Goal: Task Accomplishment & Management: Manage account settings

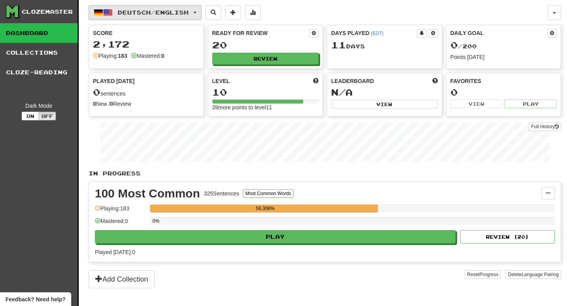
click at [126, 12] on span "Deutsch / English" at bounding box center [153, 12] width 71 height 7
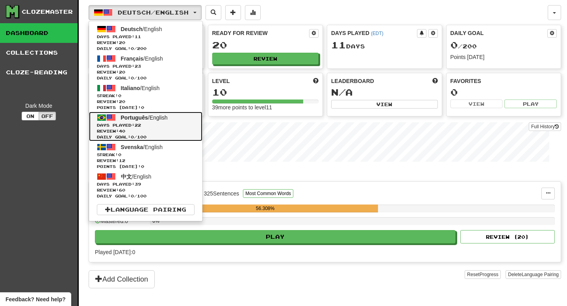
click at [148, 121] on link "Português / English Days Played: 22 Review: 40 Daily Goal: 0 / 100" at bounding box center [145, 127] width 113 height 30
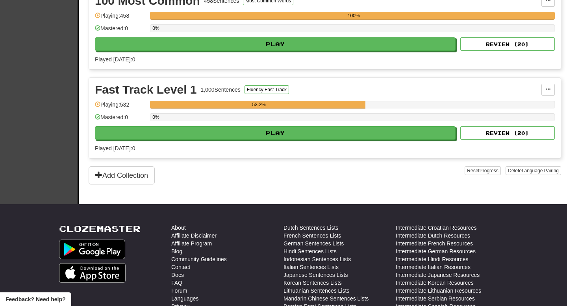
scroll to position [211, 0]
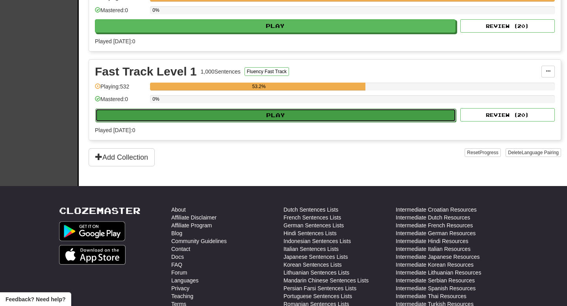
click at [229, 120] on button "Play" at bounding box center [275, 115] width 361 height 13
select select "**"
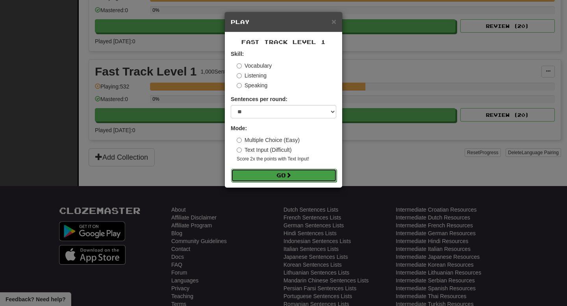
click at [285, 171] on button "Go" at bounding box center [284, 175] width 106 height 13
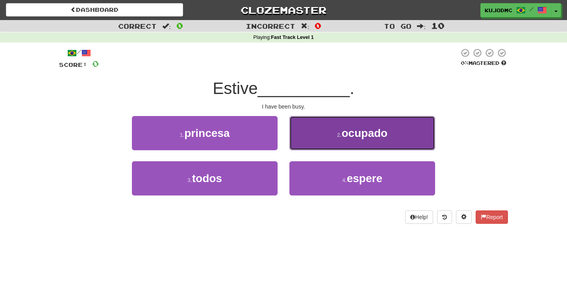
click at [319, 145] on button "2 . ocupado" at bounding box center [362, 133] width 146 height 34
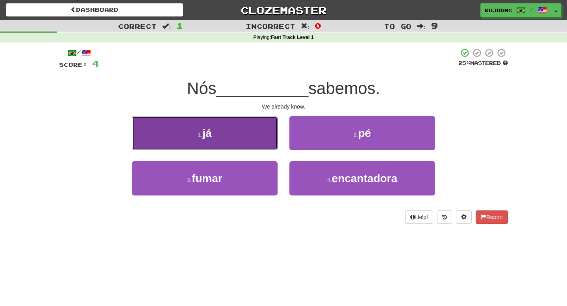
click at [248, 133] on button "1 . já" at bounding box center [205, 133] width 146 height 34
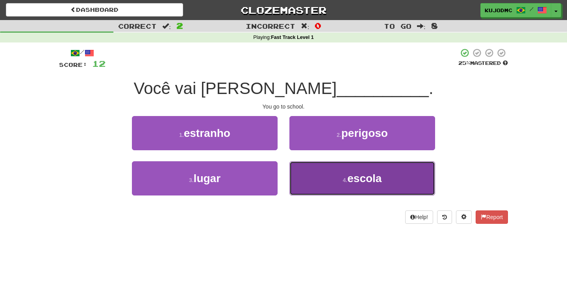
click at [343, 182] on small "4 ." at bounding box center [345, 180] width 5 height 6
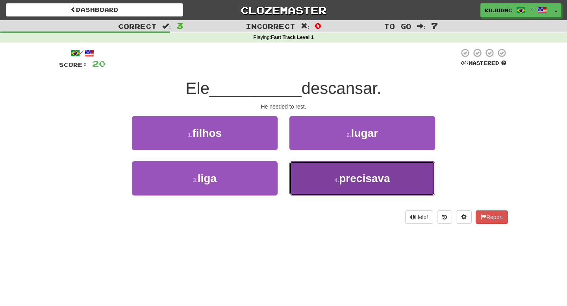
click at [314, 170] on button "4 . precisava" at bounding box center [362, 178] width 146 height 34
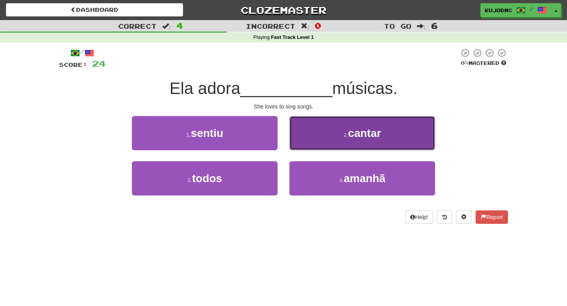
click at [347, 135] on small "2 ." at bounding box center [345, 135] width 5 height 6
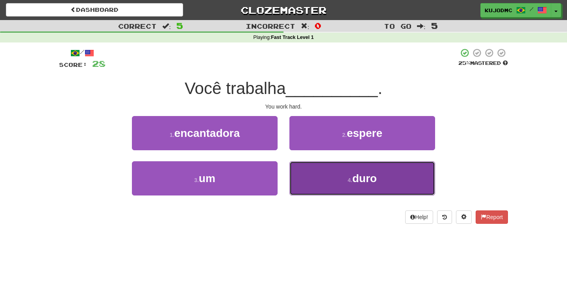
click at [328, 181] on button "4 . duro" at bounding box center [362, 178] width 146 height 34
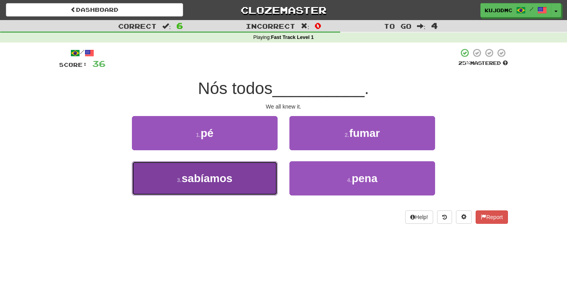
click at [252, 180] on button "3 . sabíamos" at bounding box center [205, 178] width 146 height 34
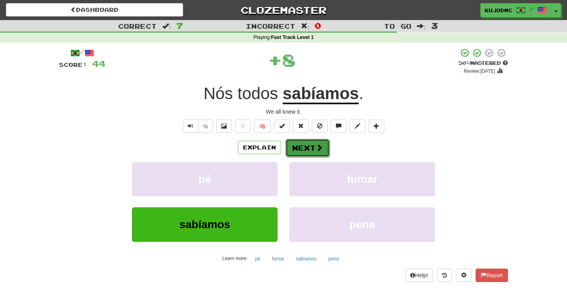
click at [316, 146] on span at bounding box center [319, 147] width 7 height 7
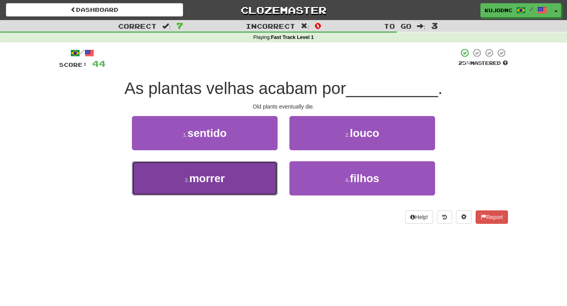
click at [228, 176] on button "3 . morrer" at bounding box center [205, 178] width 146 height 34
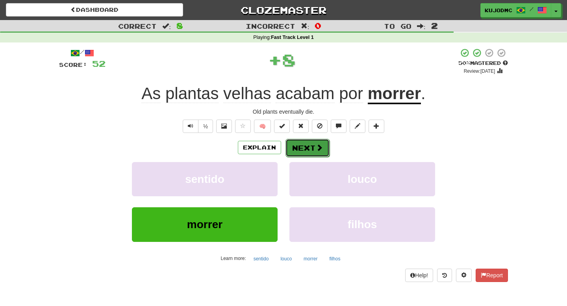
click at [310, 145] on button "Next" at bounding box center [307, 148] width 44 height 18
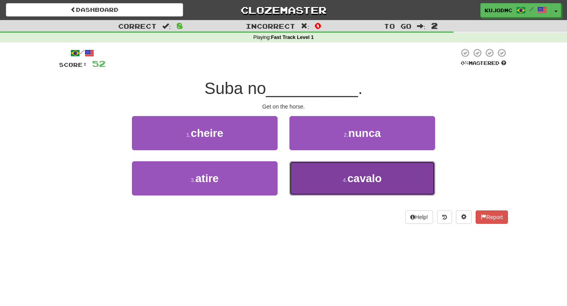
click at [388, 182] on button "4 . cavalo" at bounding box center [362, 178] width 146 height 34
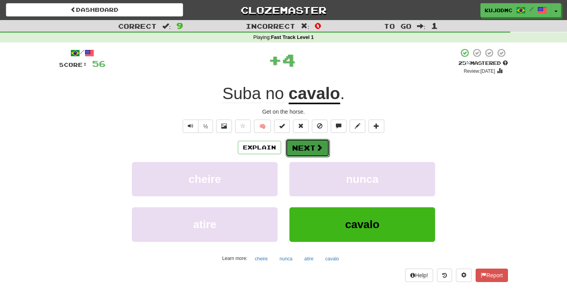
click at [307, 149] on button "Next" at bounding box center [307, 148] width 44 height 18
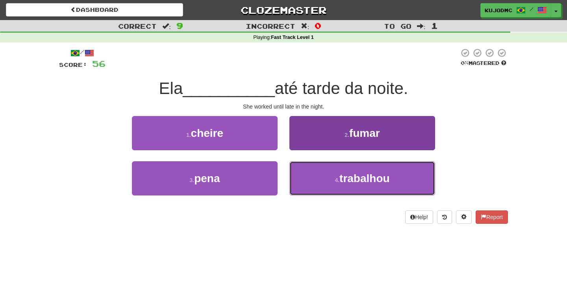
drag, startPoint x: 357, startPoint y: 187, endPoint x: 357, endPoint y: 191, distance: 4.7
click at [357, 189] on button "4 . trabalhou" at bounding box center [362, 178] width 146 height 34
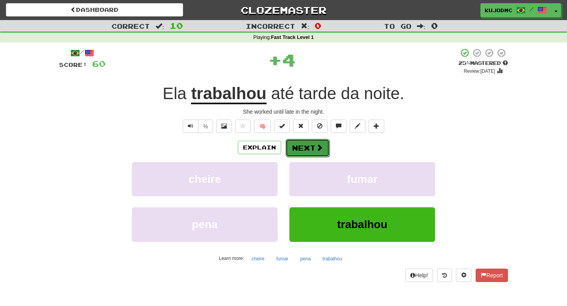
click at [311, 151] on button "Next" at bounding box center [307, 148] width 44 height 18
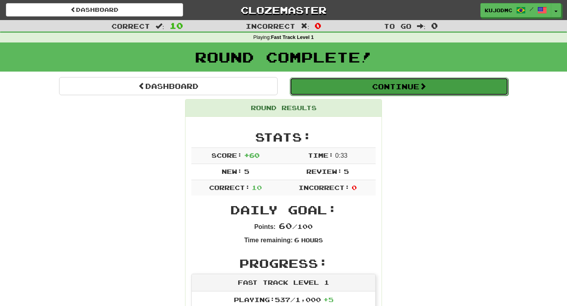
click at [378, 86] on button "Continue" at bounding box center [399, 87] width 219 height 18
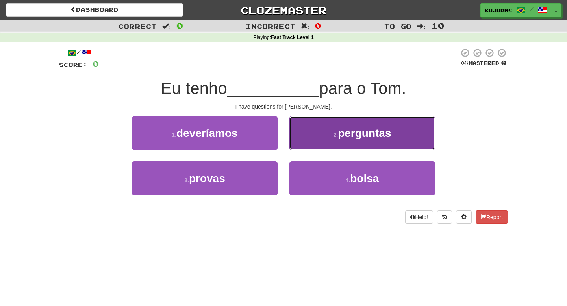
click at [322, 133] on button "2 . perguntas" at bounding box center [362, 133] width 146 height 34
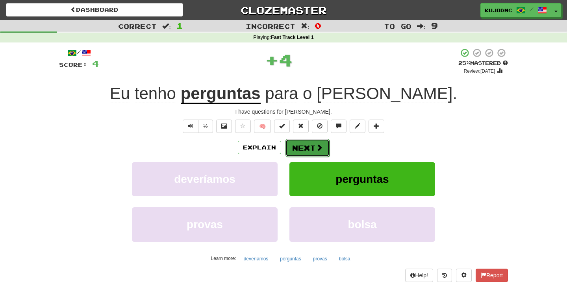
click at [320, 151] on span at bounding box center [319, 147] width 7 height 7
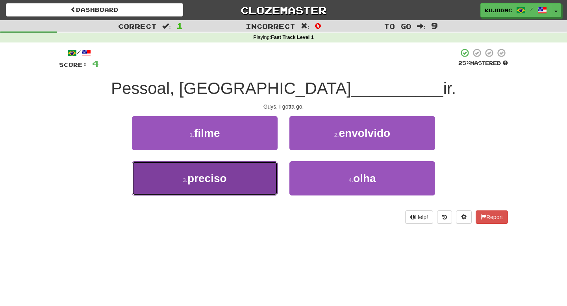
click at [242, 183] on button "3 . preciso" at bounding box center [205, 178] width 146 height 34
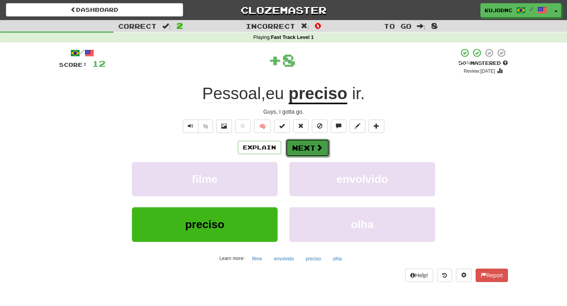
click at [313, 156] on button "Next" at bounding box center [307, 148] width 44 height 18
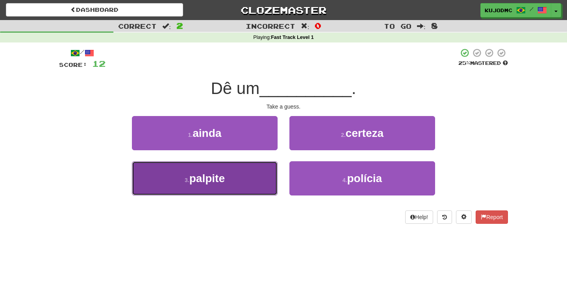
click at [257, 178] on button "3 . palpite" at bounding box center [205, 178] width 146 height 34
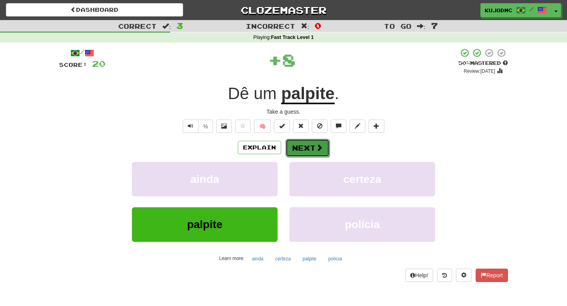
click at [304, 148] on button "Next" at bounding box center [307, 148] width 44 height 18
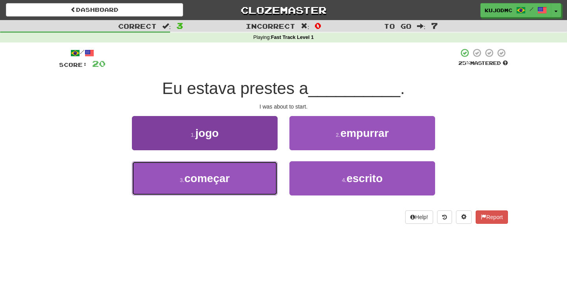
click at [230, 172] on span "começar" at bounding box center [206, 178] width 45 height 12
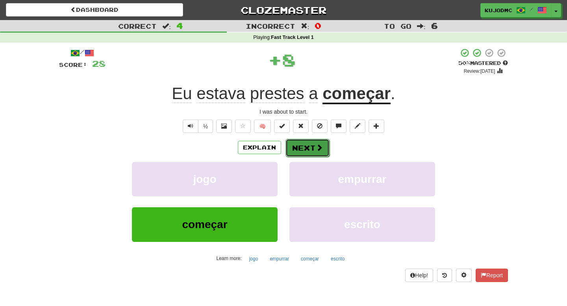
click at [305, 148] on button "Next" at bounding box center [307, 148] width 44 height 18
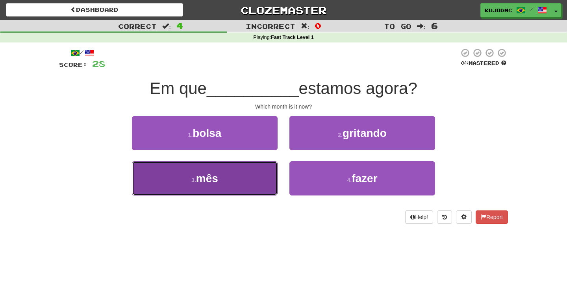
click at [259, 187] on button "3 . mês" at bounding box center [205, 178] width 146 height 34
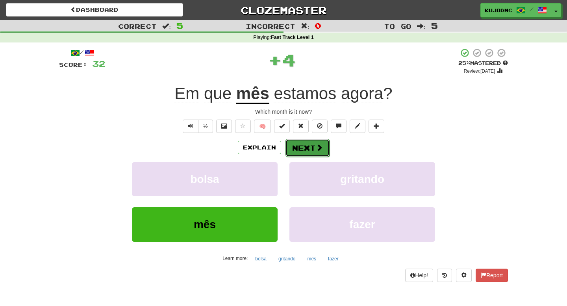
click at [317, 146] on span at bounding box center [319, 147] width 7 height 7
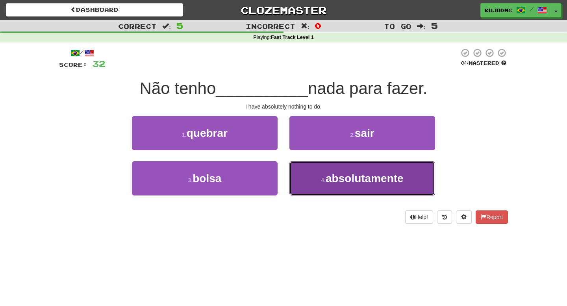
click at [345, 184] on span "absolutamente" at bounding box center [365, 178] width 78 height 12
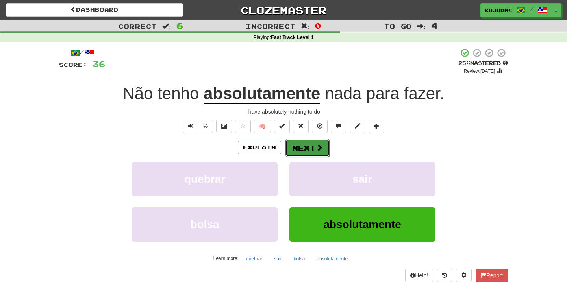
click at [316, 151] on span at bounding box center [319, 147] width 7 height 7
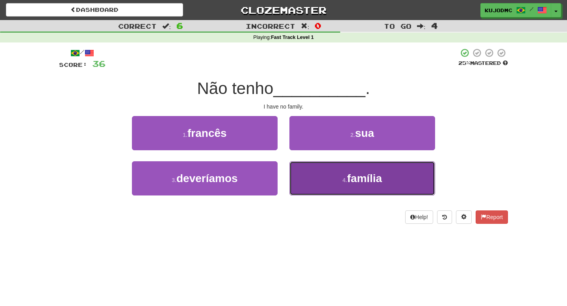
click at [360, 181] on span "família" at bounding box center [364, 178] width 35 height 12
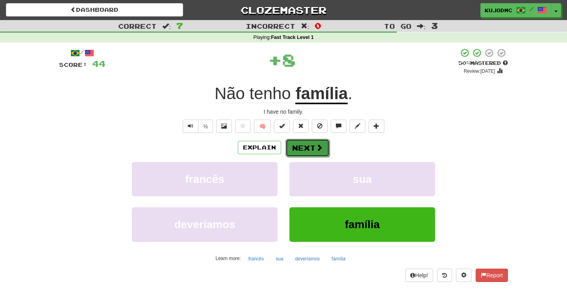
click at [316, 149] on span at bounding box center [319, 147] width 7 height 7
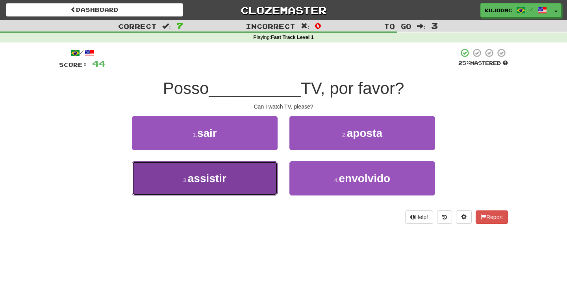
click at [259, 176] on button "3 . assistir" at bounding box center [205, 178] width 146 height 34
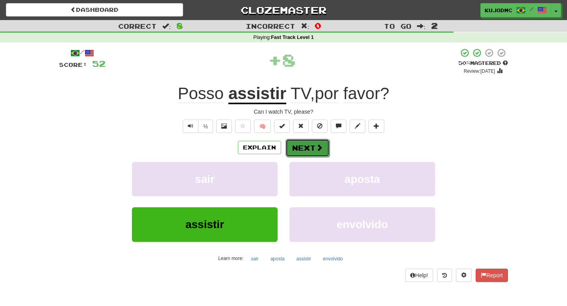
click at [306, 143] on button "Next" at bounding box center [307, 148] width 44 height 18
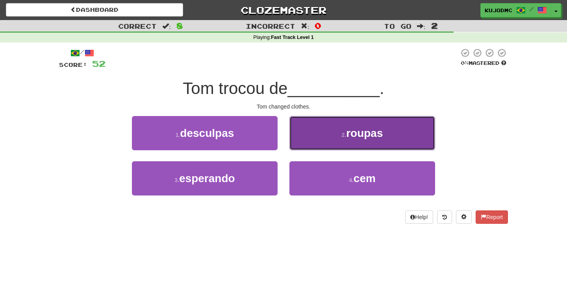
click at [332, 126] on button "2 . roupas" at bounding box center [362, 133] width 146 height 34
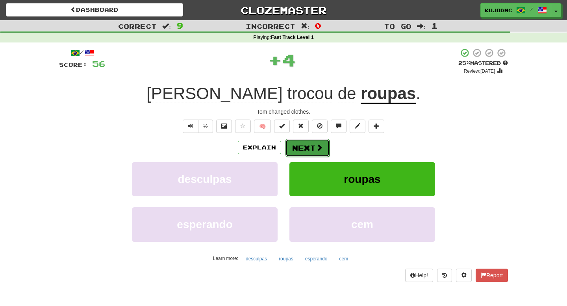
click at [311, 150] on button "Next" at bounding box center [307, 148] width 44 height 18
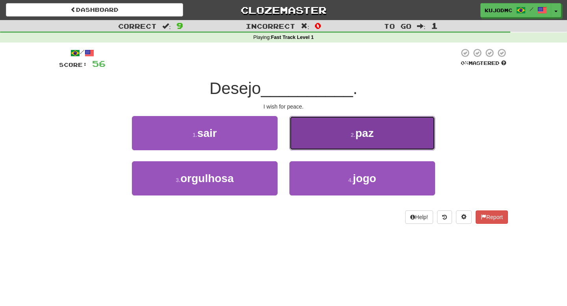
click at [302, 130] on button "2 . paz" at bounding box center [362, 133] width 146 height 34
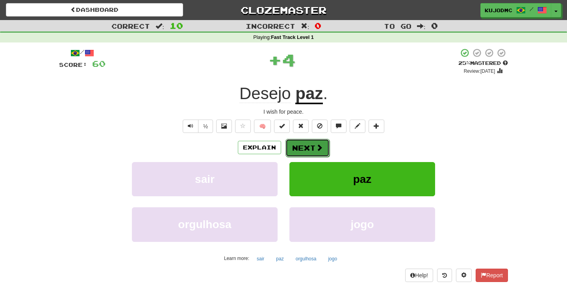
click at [305, 153] on button "Next" at bounding box center [307, 148] width 44 height 18
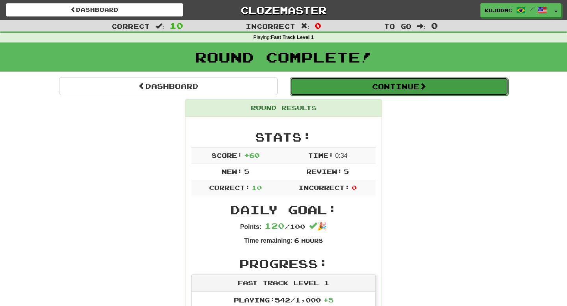
click at [350, 87] on button "Continue" at bounding box center [399, 87] width 219 height 18
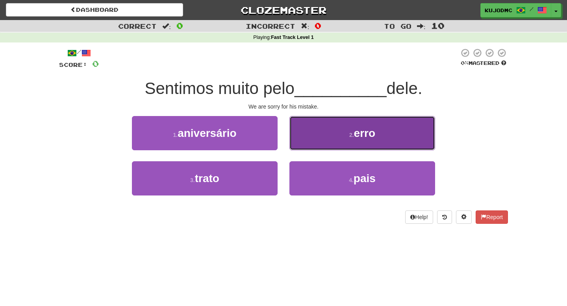
click at [344, 130] on button "2 . erro" at bounding box center [362, 133] width 146 height 34
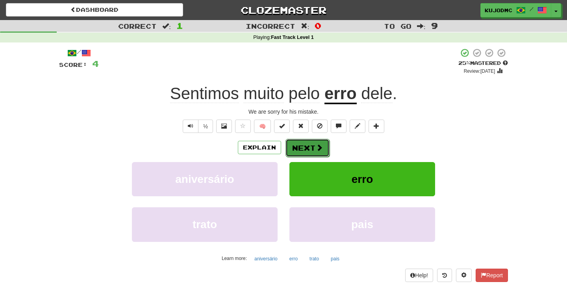
click at [320, 148] on span at bounding box center [319, 147] width 7 height 7
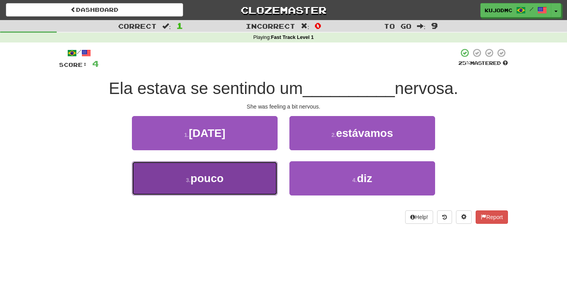
click at [235, 184] on button "3 . pouco" at bounding box center [205, 178] width 146 height 34
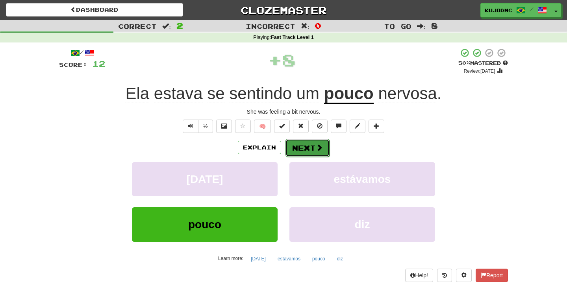
click at [319, 145] on span at bounding box center [319, 147] width 7 height 7
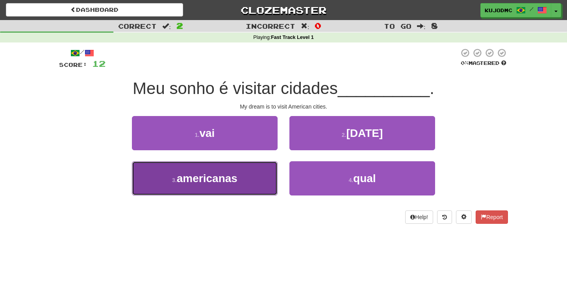
click at [254, 183] on button "3 . americanas" at bounding box center [205, 178] width 146 height 34
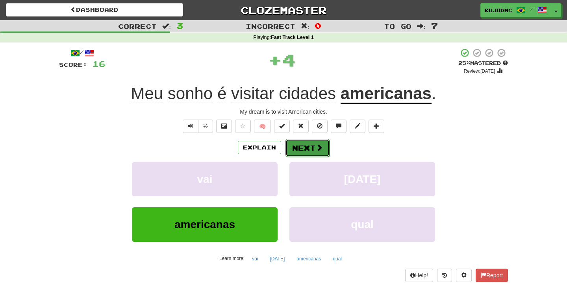
click at [306, 144] on button "Next" at bounding box center [307, 148] width 44 height 18
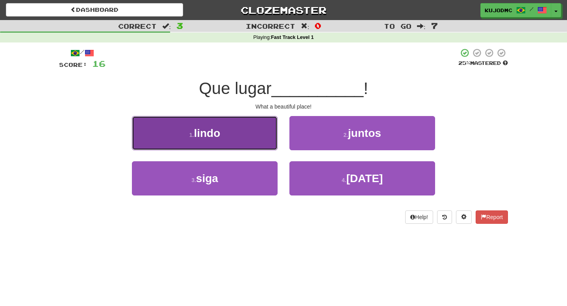
click at [264, 131] on button "1 . lindo" at bounding box center [205, 133] width 146 height 34
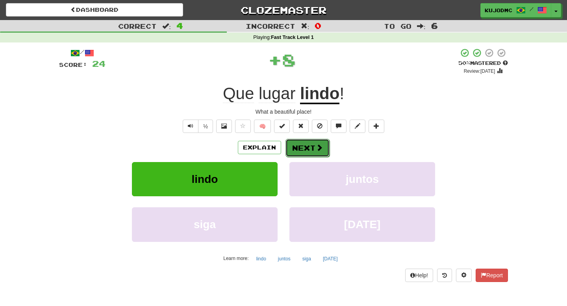
click at [304, 151] on button "Next" at bounding box center [307, 148] width 44 height 18
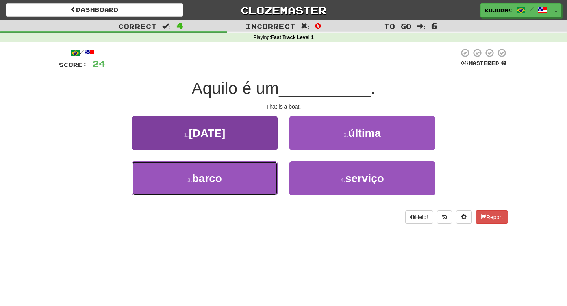
click at [267, 183] on button "3 . barco" at bounding box center [205, 178] width 146 height 34
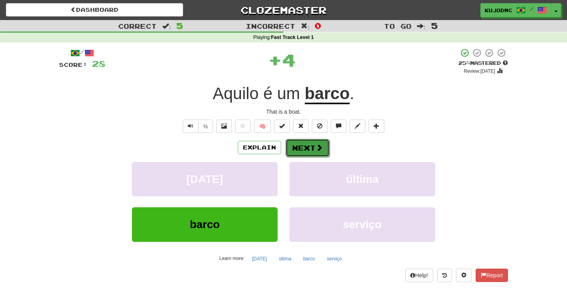
click at [324, 150] on button "Next" at bounding box center [307, 148] width 44 height 18
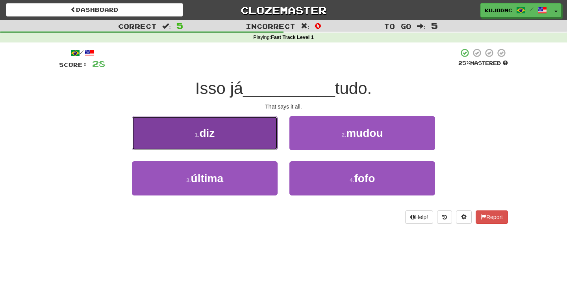
click at [265, 123] on button "1 . diz" at bounding box center [205, 133] width 146 height 34
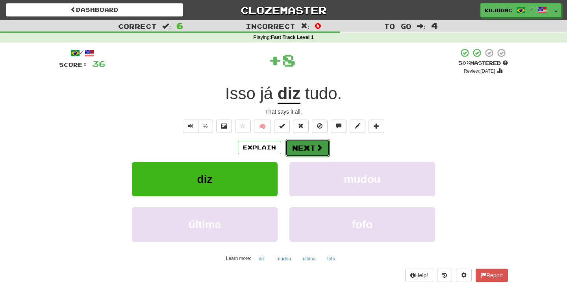
click at [315, 154] on button "Next" at bounding box center [307, 148] width 44 height 18
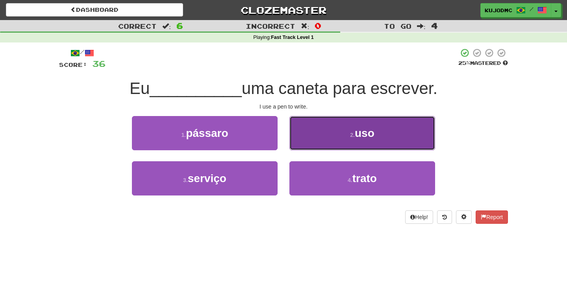
click at [320, 129] on button "2 . uso" at bounding box center [362, 133] width 146 height 34
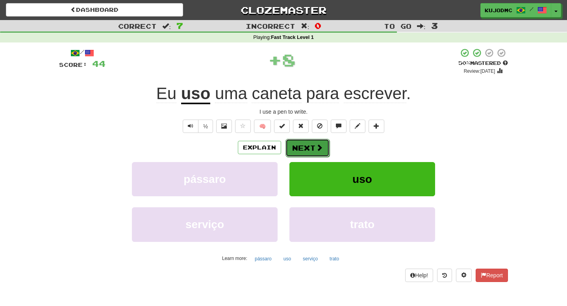
click at [316, 148] on span at bounding box center [319, 147] width 7 height 7
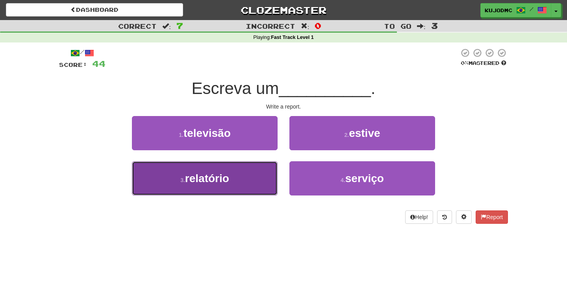
click at [239, 185] on button "3 . relatório" at bounding box center [205, 178] width 146 height 34
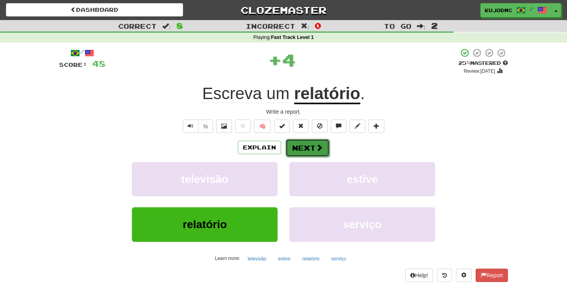
click at [306, 154] on button "Next" at bounding box center [307, 148] width 44 height 18
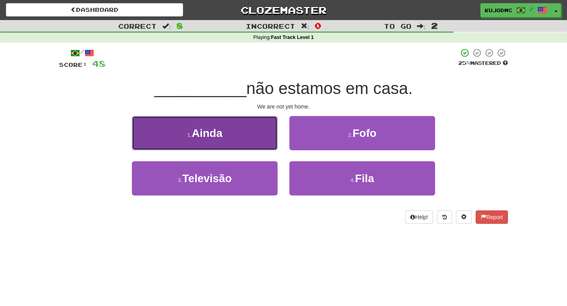
click at [261, 141] on button "1 . Ainda" at bounding box center [205, 133] width 146 height 34
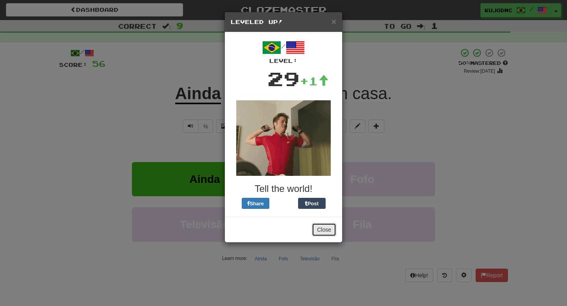
click at [326, 232] on button "Close" at bounding box center [324, 229] width 24 height 13
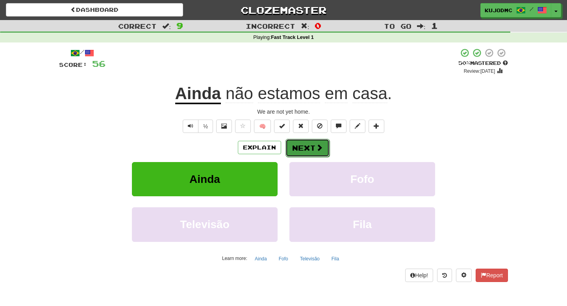
click at [317, 154] on button "Next" at bounding box center [307, 148] width 44 height 18
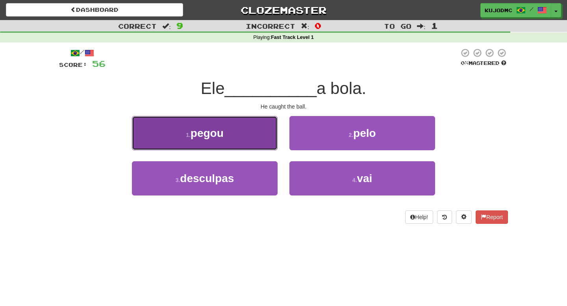
click at [243, 125] on button "1 . pegou" at bounding box center [205, 133] width 146 height 34
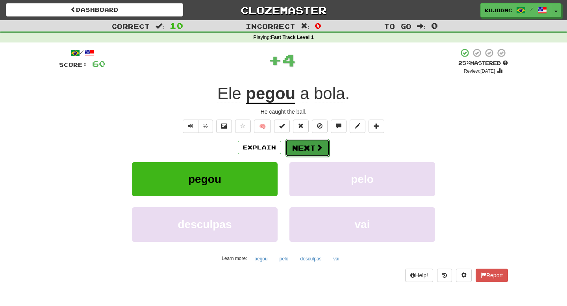
click at [311, 154] on button "Next" at bounding box center [307, 148] width 44 height 18
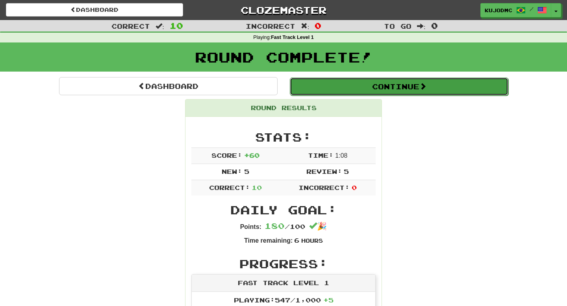
click at [350, 89] on button "Continue" at bounding box center [399, 87] width 219 height 18
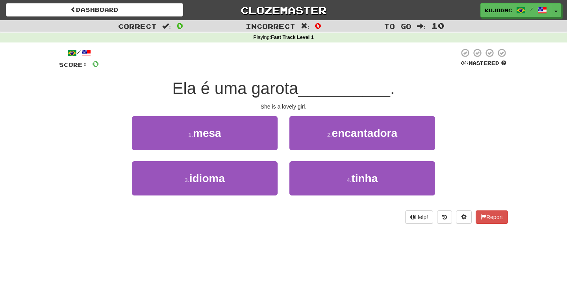
click at [149, 17] on div "Dashboard Clozemaster KujoDMC / Toggle Dropdown Dashboard Leaderboard Activity …" at bounding box center [283, 8] width 567 height 17
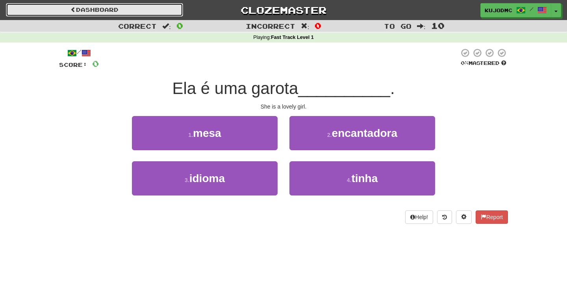
click at [148, 13] on link "Dashboard" at bounding box center [94, 9] width 177 height 13
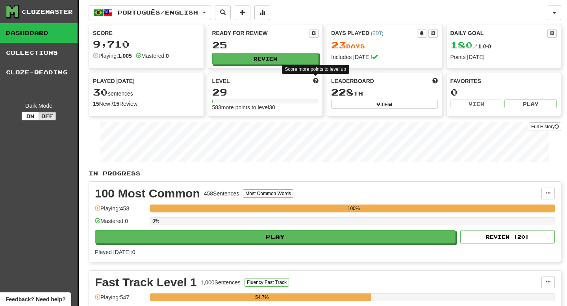
click at [316, 80] on span at bounding box center [316, 81] width 6 height 6
click at [554, 17] on button "button" at bounding box center [554, 12] width 13 height 15
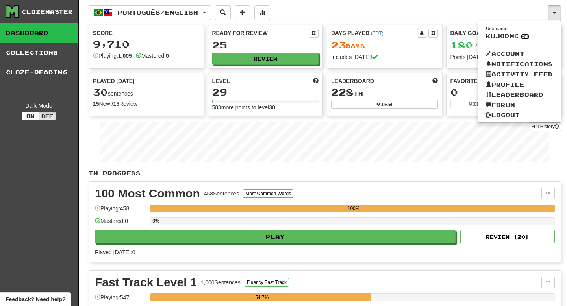
click at [521, 36] on link "Edit" at bounding box center [525, 37] width 8 height 6
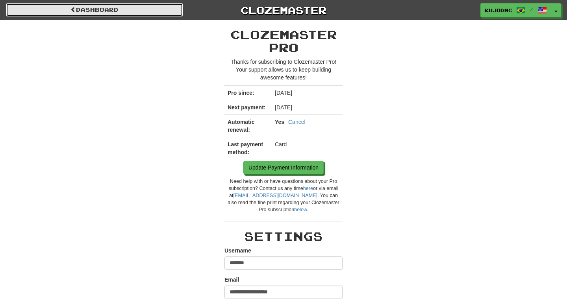
click at [157, 13] on link "Dashboard" at bounding box center [94, 9] width 177 height 13
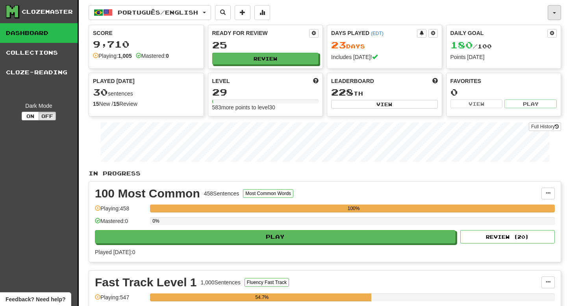
click at [555, 14] on button "button" at bounding box center [554, 12] width 13 height 15
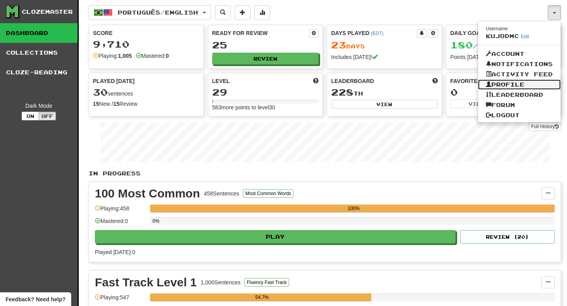
click at [518, 84] on link "Profile" at bounding box center [519, 85] width 83 height 10
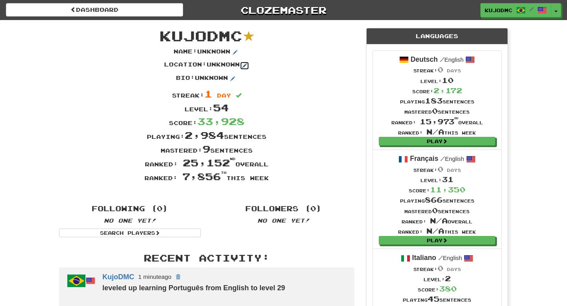
click at [247, 64] on span at bounding box center [244, 65] width 5 height 5
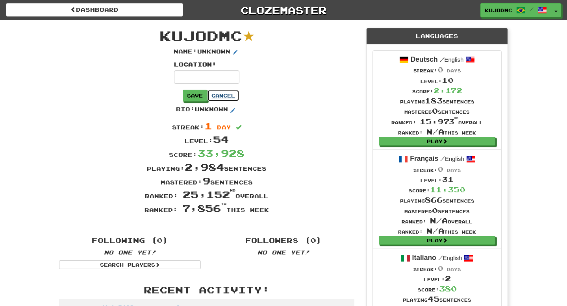
click at [239, 94] on button "Cancel" at bounding box center [223, 96] width 32 height 12
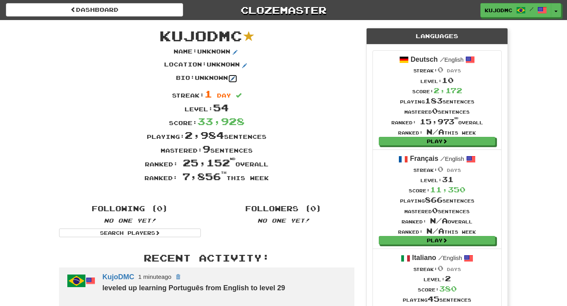
click at [233, 80] on button at bounding box center [232, 78] width 9 height 9
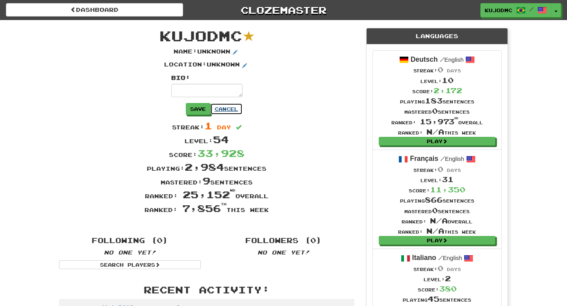
click at [243, 107] on button "Cancel" at bounding box center [226, 109] width 32 height 12
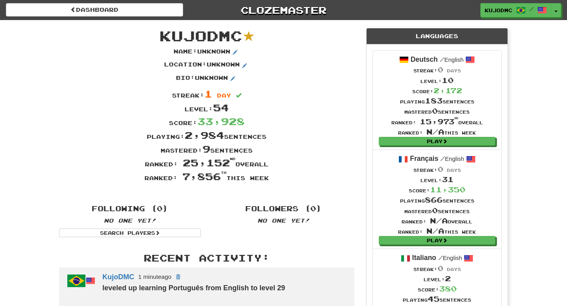
click at [150, 226] on div "Following (0) No one yet! Search Players" at bounding box center [130, 219] width 154 height 36
click at [148, 232] on link "Search Players" at bounding box center [130, 233] width 142 height 9
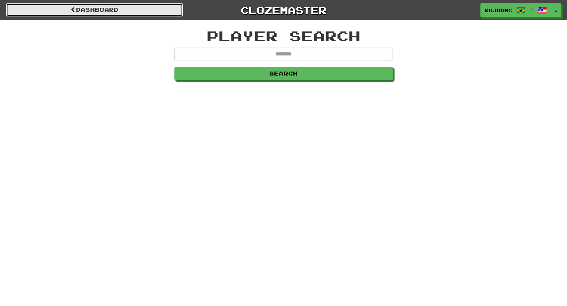
click at [163, 14] on link "dashboard" at bounding box center [94, 9] width 177 height 13
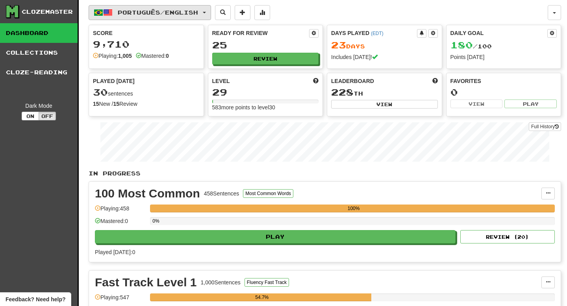
click at [161, 17] on button "Português / English" at bounding box center [150, 12] width 122 height 15
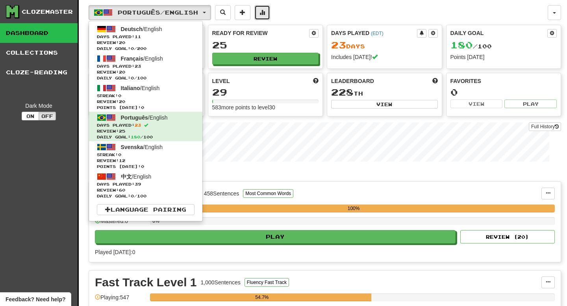
click at [265, 12] on span at bounding box center [262, 12] width 6 height 6
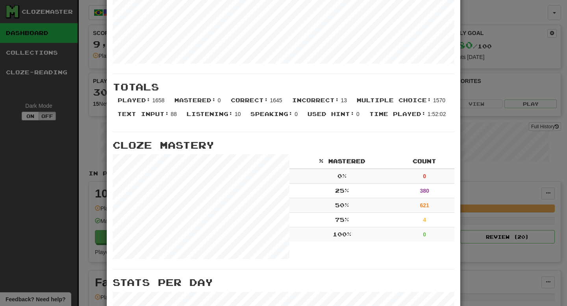
scroll to position [238, 0]
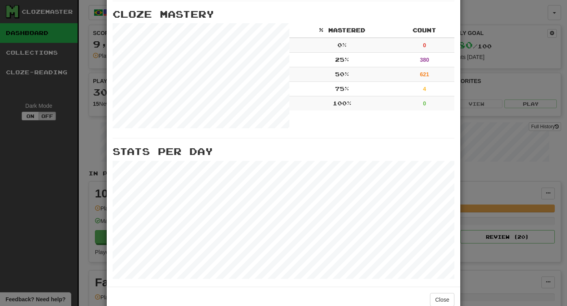
click at [517, 19] on div "× More Stats Review Forecast Totals Played : 1658 Mastered : 0 Correct : 1645 I…" at bounding box center [283, 153] width 567 height 306
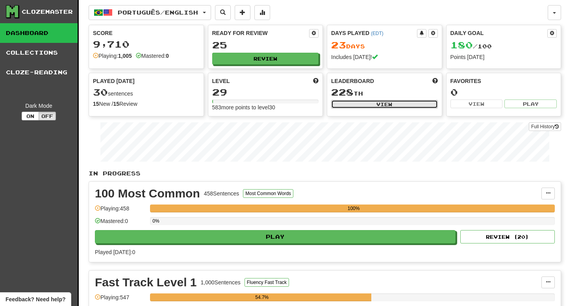
click at [365, 102] on button "View" at bounding box center [384, 104] width 107 height 9
select select "**********"
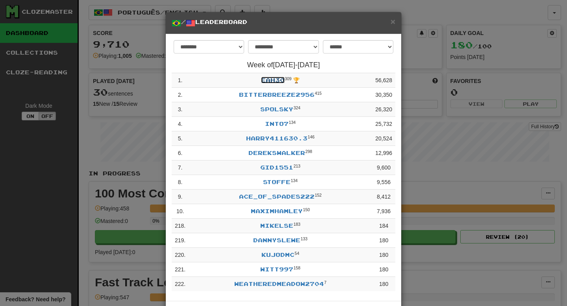
click at [276, 80] on link "EAH30" at bounding box center [273, 80] width 24 height 7
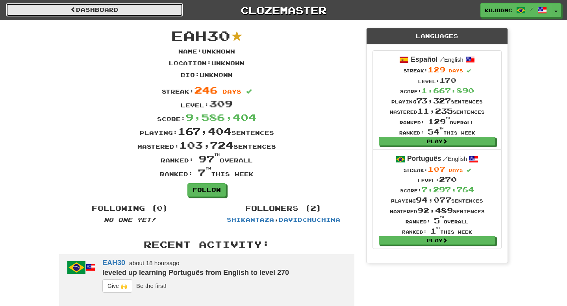
click at [166, 12] on link "Dashboard" at bounding box center [94, 9] width 177 height 13
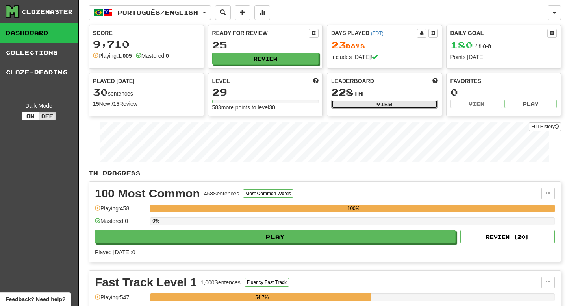
click at [367, 100] on button "View" at bounding box center [384, 104] width 107 height 9
select select "**********"
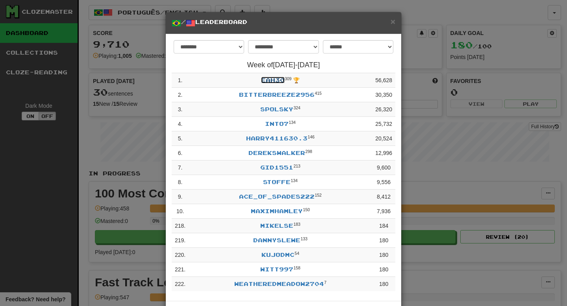
click at [276, 82] on link "EAH30" at bounding box center [273, 80] width 24 height 7
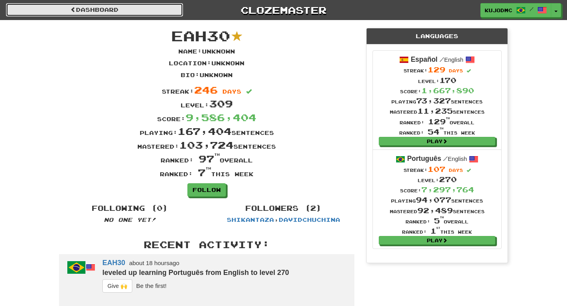
click at [104, 11] on link "Dashboard" at bounding box center [94, 9] width 177 height 13
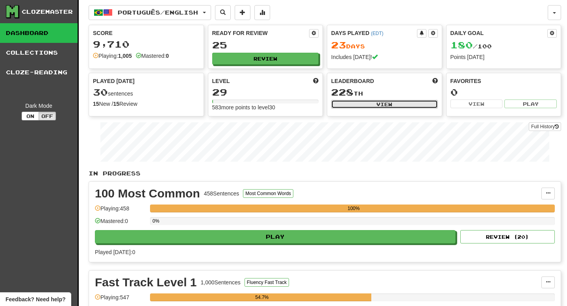
click at [344, 107] on button "View" at bounding box center [384, 104] width 107 height 9
select select "**********"
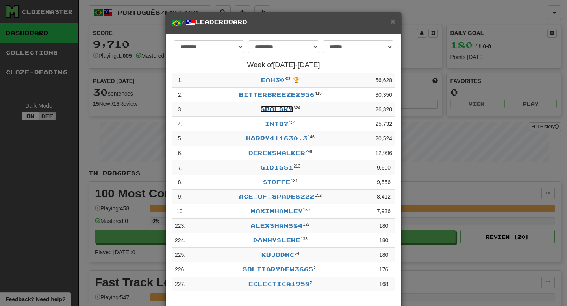
click at [272, 111] on link "spolsky" at bounding box center [276, 109] width 33 height 7
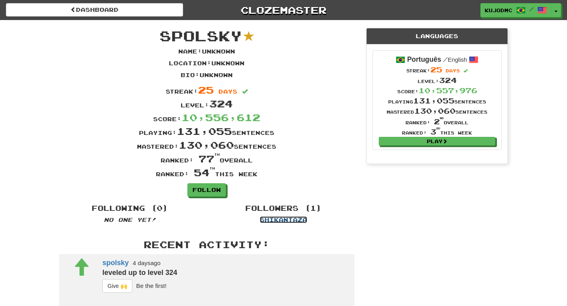
click at [296, 222] on link "shikantaza" at bounding box center [283, 220] width 47 height 7
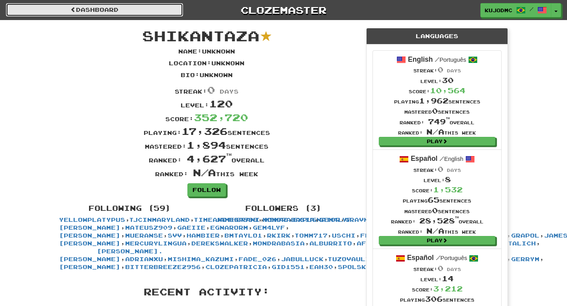
click at [132, 12] on link "Dashboard" at bounding box center [94, 9] width 177 height 13
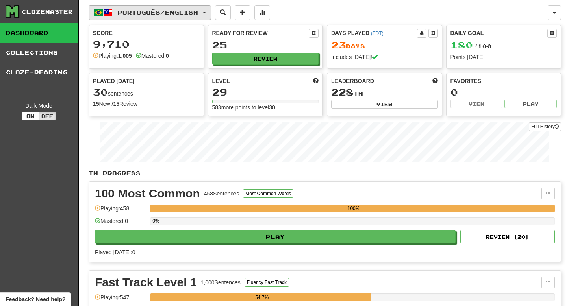
click at [141, 18] on button "Português / English" at bounding box center [150, 12] width 122 height 15
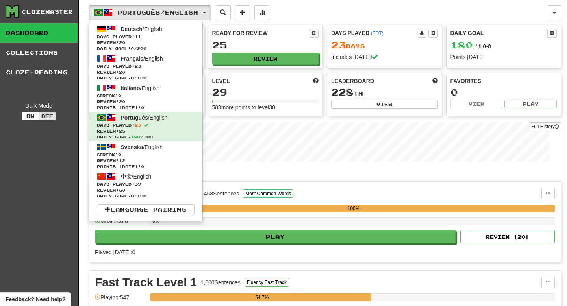
click at [292, 15] on div "Português / English Deutsch / English Days Played: 11 Review: 20 Daily Goal: 0 …" at bounding box center [318, 12] width 459 height 15
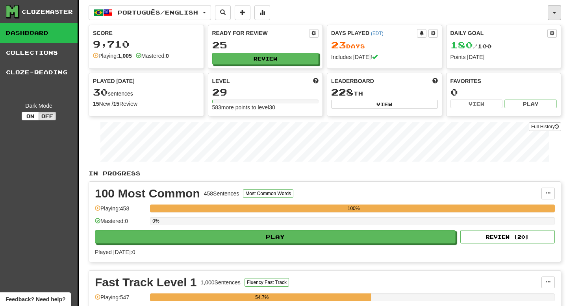
click at [554, 10] on button "button" at bounding box center [554, 12] width 13 height 15
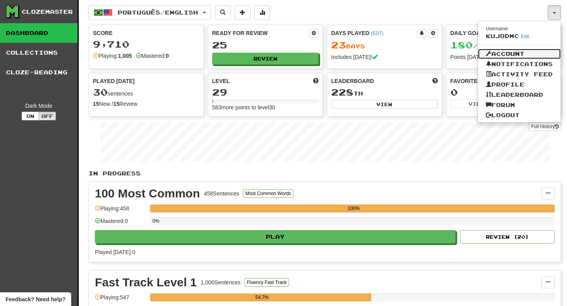
click at [514, 52] on link "Account" at bounding box center [519, 54] width 83 height 10
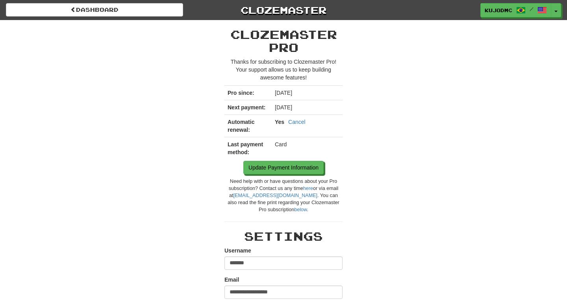
click at [141, 17] on div "Dashboard Clozemaster KujoDMC / Toggle Dropdown Dashboard Leaderboard Activity …" at bounding box center [283, 10] width 555 height 20
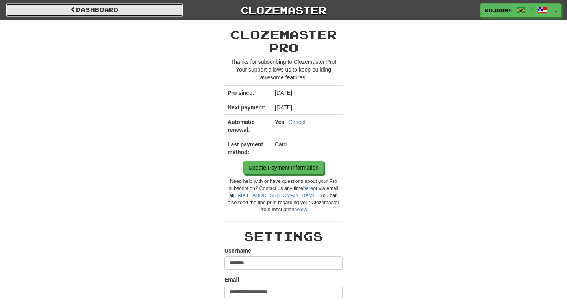
click at [141, 15] on link "Dashboard" at bounding box center [94, 9] width 177 height 13
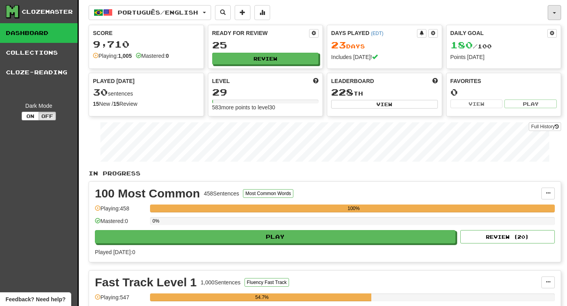
click at [554, 7] on button "button" at bounding box center [554, 12] width 13 height 15
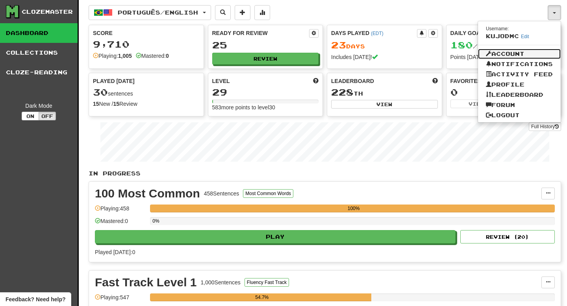
click at [506, 54] on link "Account" at bounding box center [519, 54] width 83 height 10
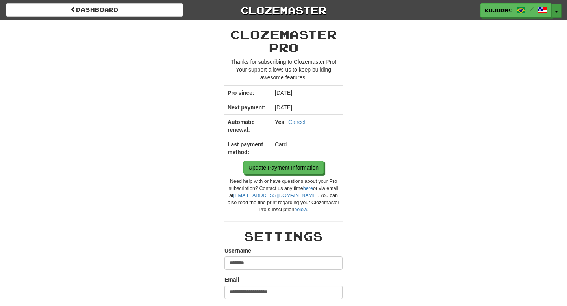
click at [556, 15] on button "Toggle Dropdown" at bounding box center [556, 11] width 10 height 14
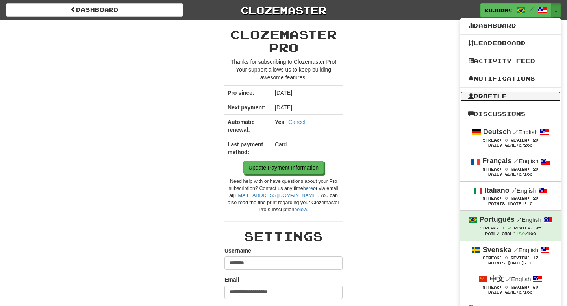
click at [506, 98] on link "Profile" at bounding box center [510, 96] width 100 height 10
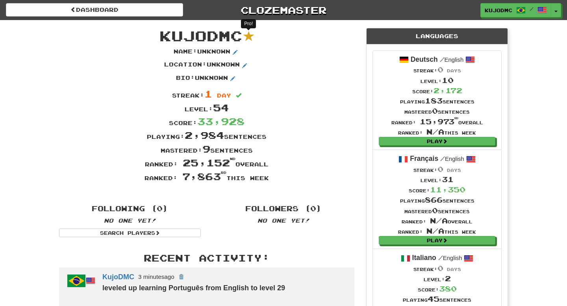
click at [248, 37] on sup at bounding box center [249, 36] width 11 height 11
click at [237, 52] on span at bounding box center [235, 52] width 5 height 5
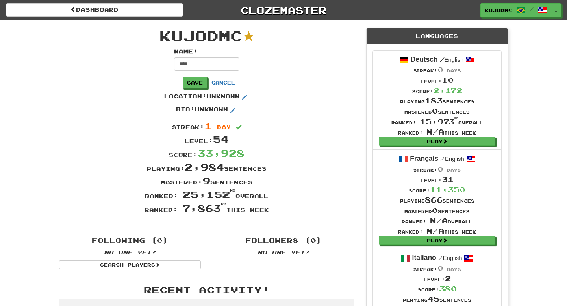
type input "****"
click at [284, 82] on div "Name : **** Save Cancel" at bounding box center [206, 70] width 307 height 45
click at [239, 79] on button "Cancel" at bounding box center [223, 83] width 32 height 12
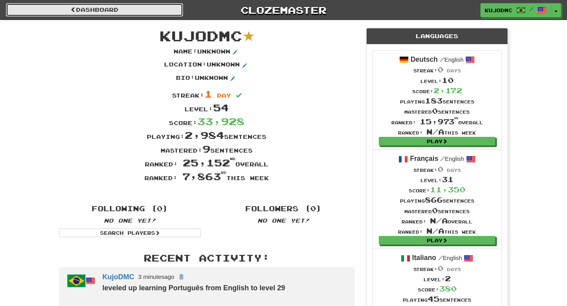
click at [167, 6] on link "Dashboard" at bounding box center [94, 9] width 177 height 13
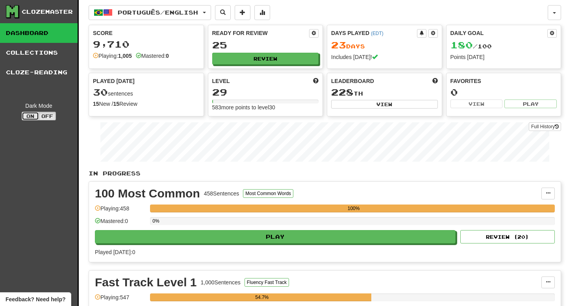
click at [24, 119] on button "On" at bounding box center [30, 116] width 17 height 9
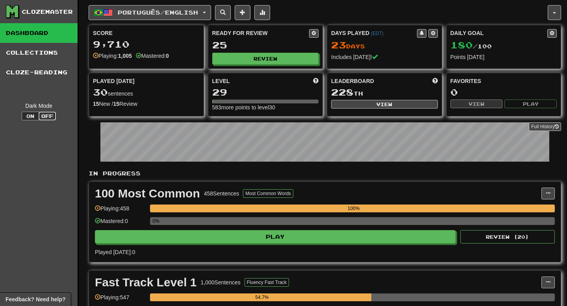
click at [44, 115] on button "Off" at bounding box center [47, 116] width 17 height 9
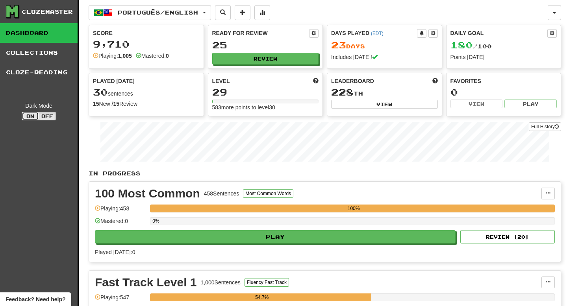
click at [26, 112] on button "On" at bounding box center [30, 116] width 17 height 9
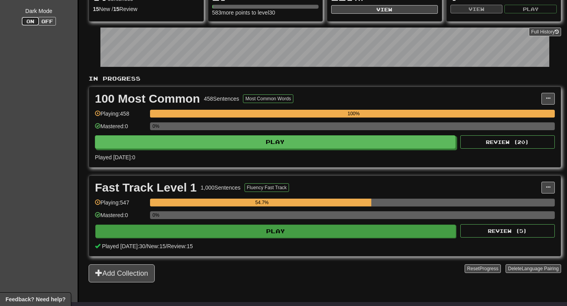
scroll to position [87, 0]
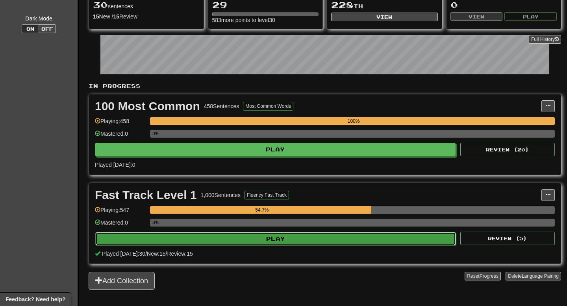
click at [135, 236] on button "Play" at bounding box center [275, 238] width 361 height 13
select select "**"
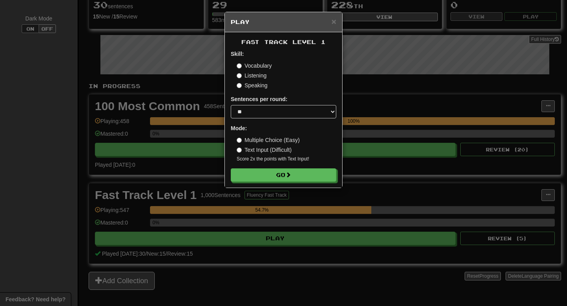
click at [171, 107] on div "× Play Fast Track Level 1 Skill: Vocabulary Listening Speaking Sentences per ro…" at bounding box center [283, 153] width 567 height 306
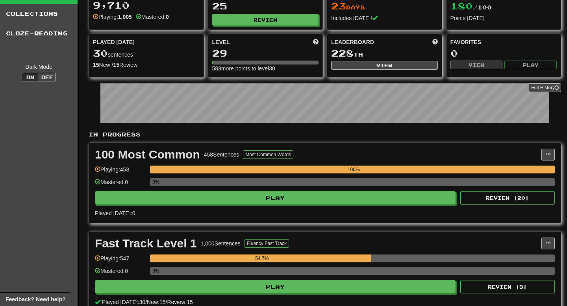
scroll to position [0, 0]
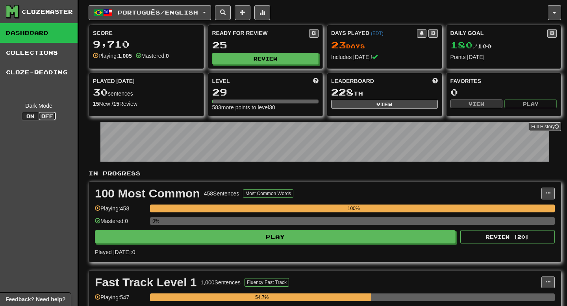
click at [41, 119] on button "Off" at bounding box center [47, 116] width 17 height 9
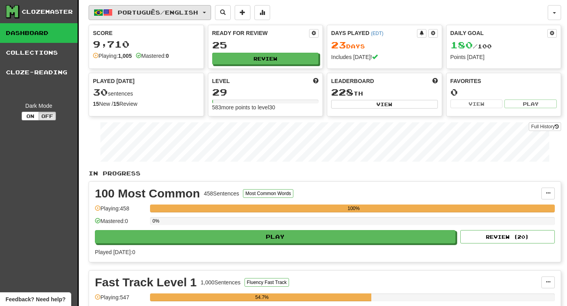
click at [146, 11] on span "Português / English" at bounding box center [158, 12] width 80 height 7
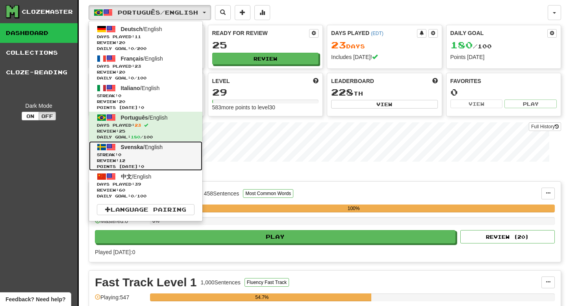
click at [156, 148] on span "Svenska / English" at bounding box center [142, 147] width 42 height 6
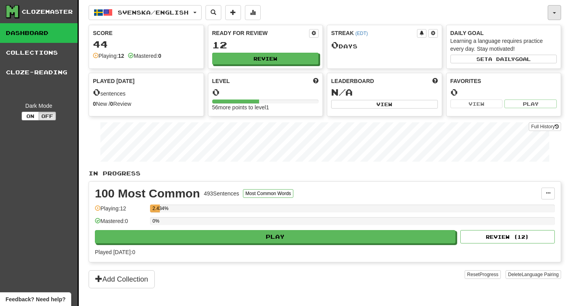
click at [555, 8] on button "button" at bounding box center [554, 12] width 13 height 15
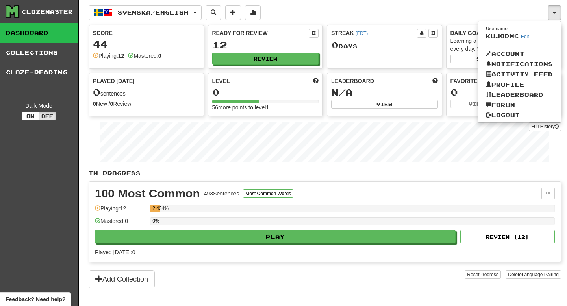
click at [446, 282] on div "Add Collection" at bounding box center [277, 279] width 376 height 18
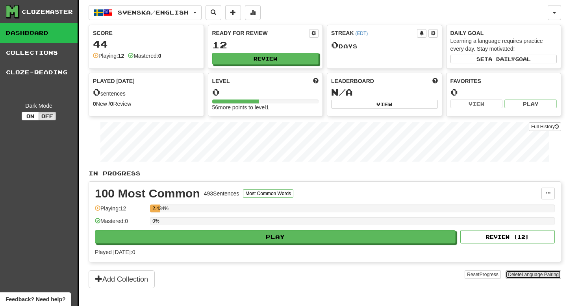
click at [532, 274] on span "Language Pairing" at bounding box center [540, 275] width 37 height 6
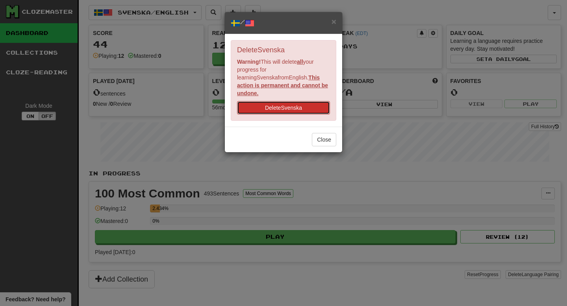
click at [299, 101] on button "Delete Svenska" at bounding box center [283, 107] width 93 height 13
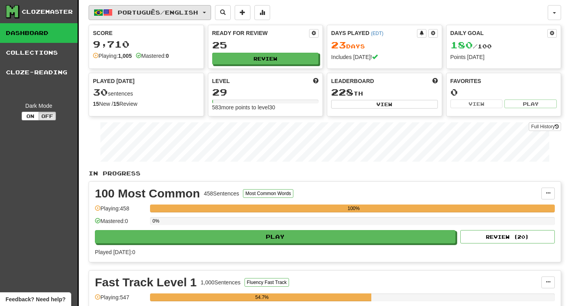
click at [182, 13] on span "Português / English" at bounding box center [158, 12] width 80 height 7
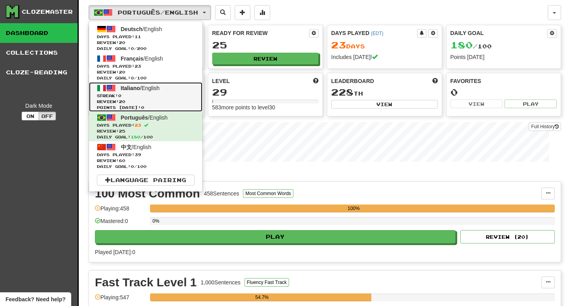
click at [163, 99] on span "Review: 20" at bounding box center [146, 102] width 98 height 6
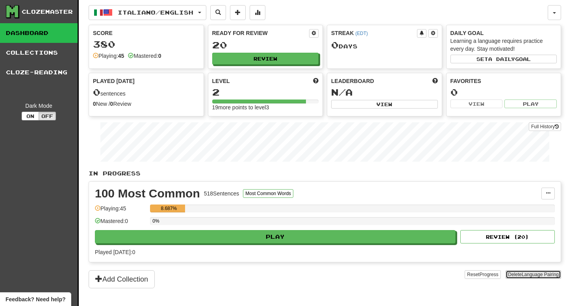
click at [537, 276] on span "Language Pairing" at bounding box center [540, 275] width 37 height 6
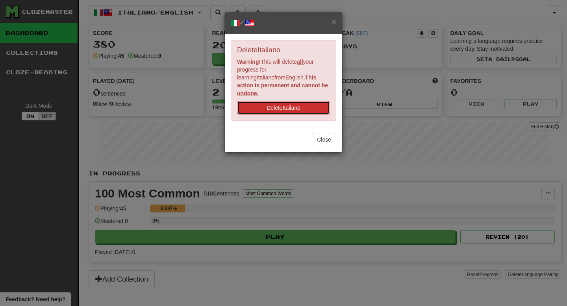
click at [311, 101] on button "Delete Italiano" at bounding box center [283, 107] width 93 height 13
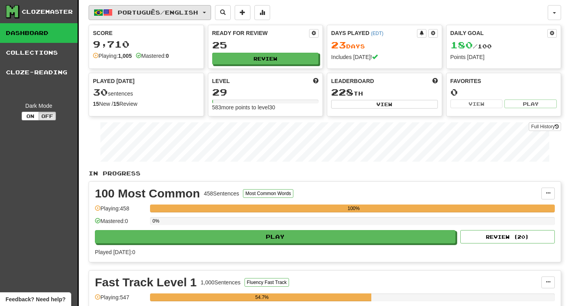
click at [134, 13] on span "Português / English" at bounding box center [158, 12] width 80 height 7
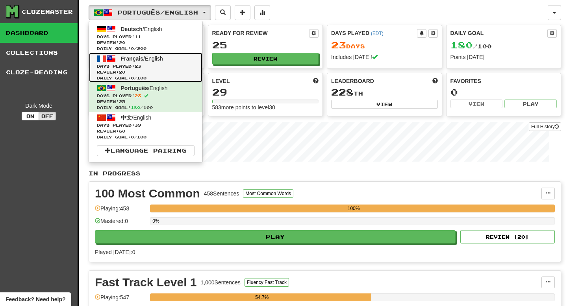
click at [138, 68] on span "Days Played: 23" at bounding box center [146, 66] width 98 height 6
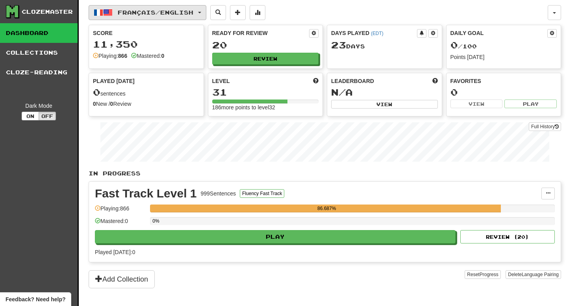
click at [160, 8] on button "Français / English" at bounding box center [148, 12] width 118 height 15
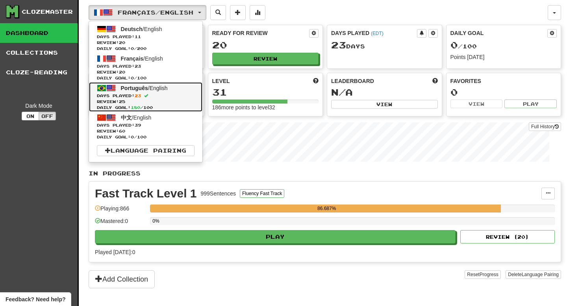
click at [130, 93] on span "Days Played: 23" at bounding box center [146, 96] width 98 height 6
